Goal: Check status: Check status

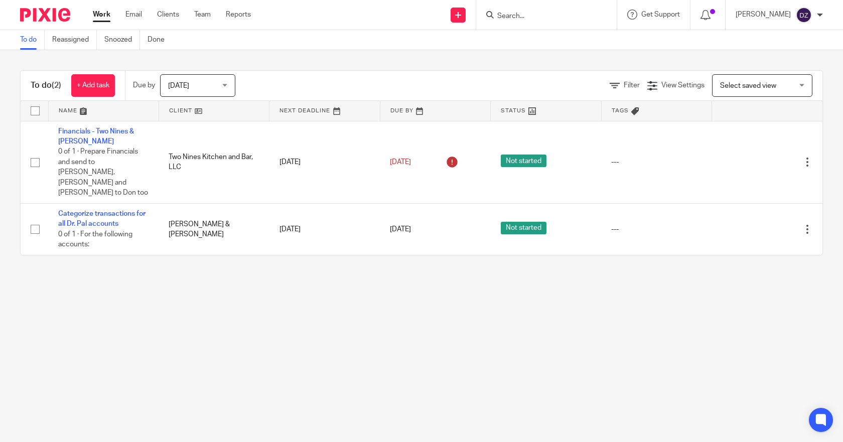
click at [221, 84] on span "[DATE]" at bounding box center [194, 85] width 53 height 21
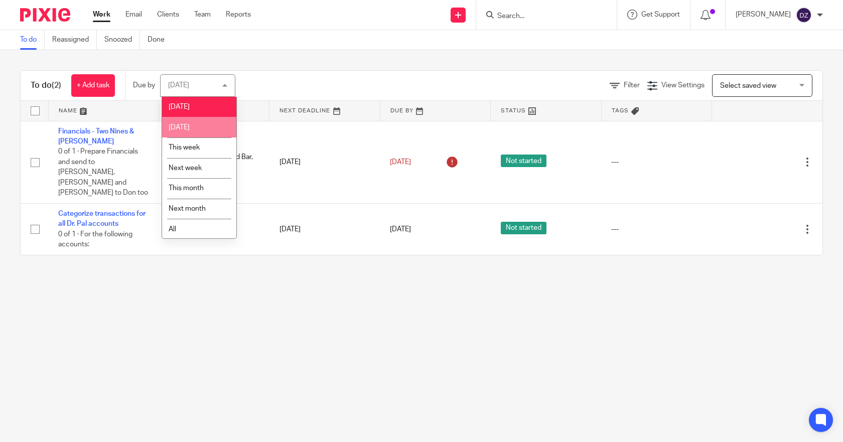
click at [190, 127] on span "[DATE]" at bounding box center [179, 127] width 21 height 7
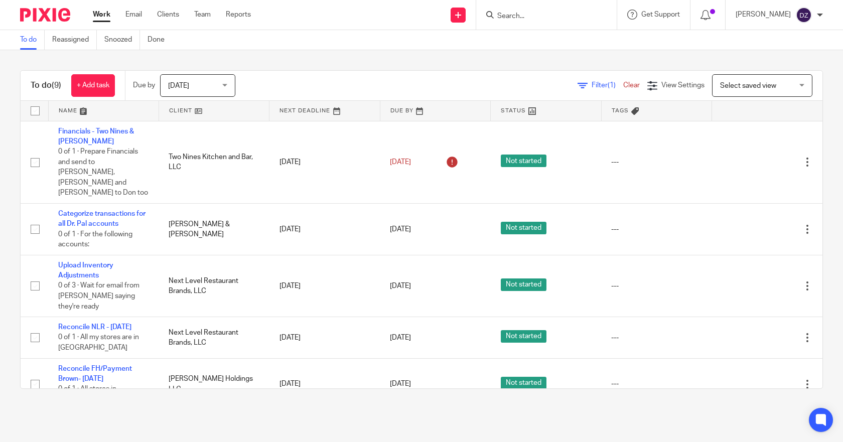
click at [227, 85] on div "Tomorrow Tomorrow" at bounding box center [197, 85] width 75 height 23
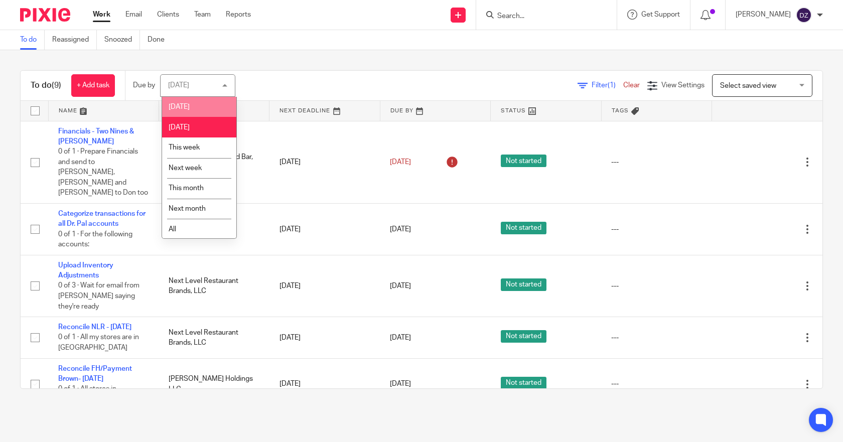
click at [183, 104] on span "[DATE]" at bounding box center [179, 106] width 21 height 7
